Goal: Participate in discussion: Engage in conversation with other users on a specific topic

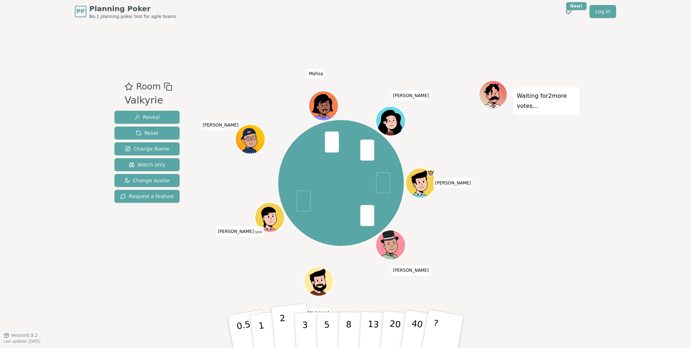
click at [288, 325] on button "2" at bounding box center [291, 332] width 41 height 57
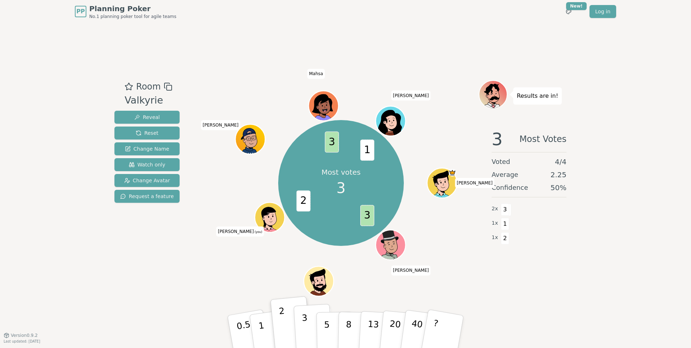
click at [305, 325] on p "3" at bounding box center [306, 332] width 8 height 39
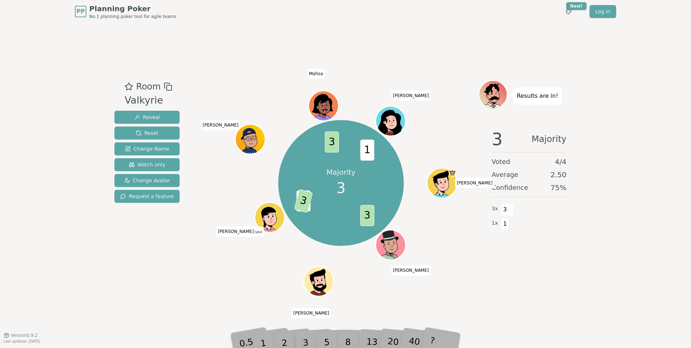
click at [282, 342] on div "2" at bounding box center [292, 331] width 24 height 27
click at [278, 285] on div "Room Valkyrie Reveal Reset Change Name Watch only Change Avatar Request a featu…" at bounding box center [346, 179] width 468 height 312
click at [288, 339] on div "2" at bounding box center [292, 331] width 24 height 27
click at [288, 336] on div "2" at bounding box center [292, 331] width 24 height 27
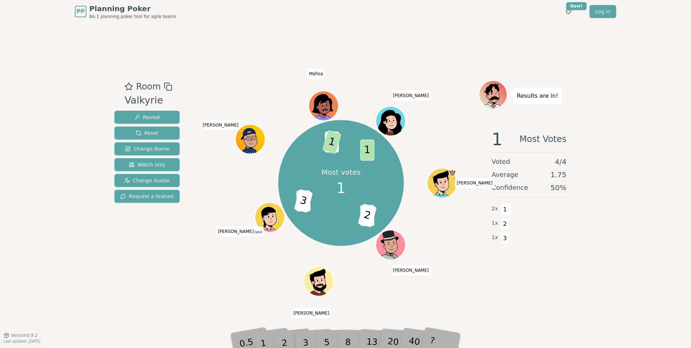
click at [288, 336] on div "2" at bounding box center [292, 331] width 24 height 27
click at [199, 284] on div "Room Valkyrie Reveal Reset Change Name Watch only Change Avatar Request a featu…" at bounding box center [346, 179] width 468 height 312
